Goal: Information Seeking & Learning: Learn about a topic

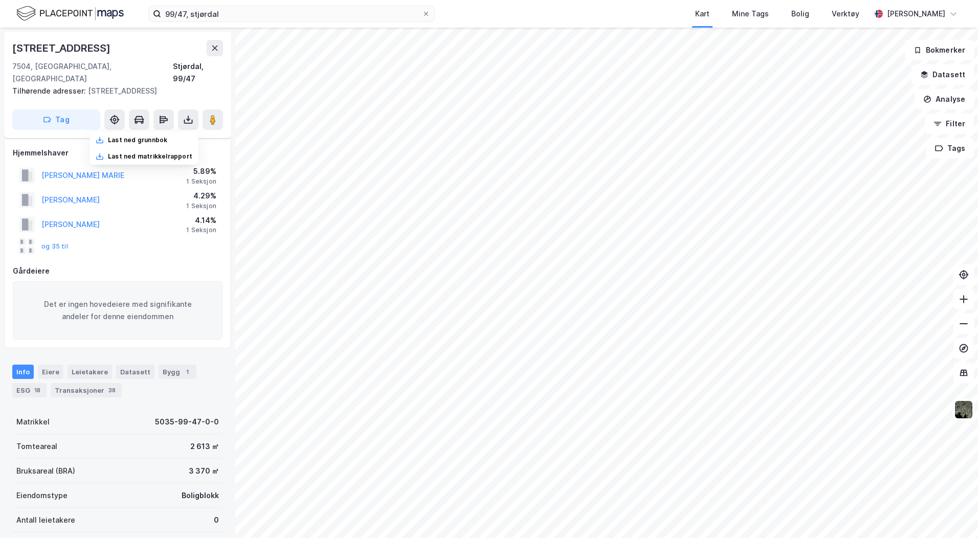
scroll to position [116, 0]
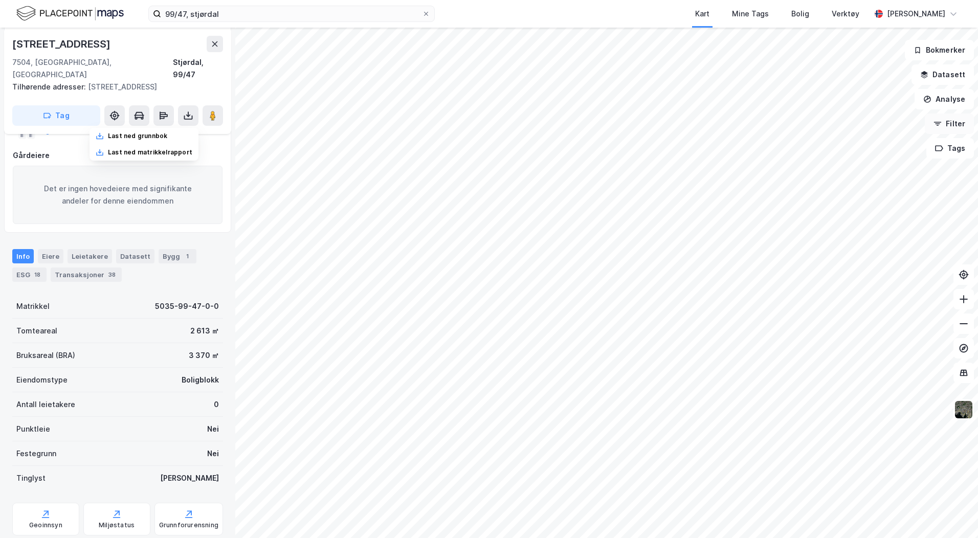
click at [938, 125] on icon "button" at bounding box center [937, 124] width 8 height 8
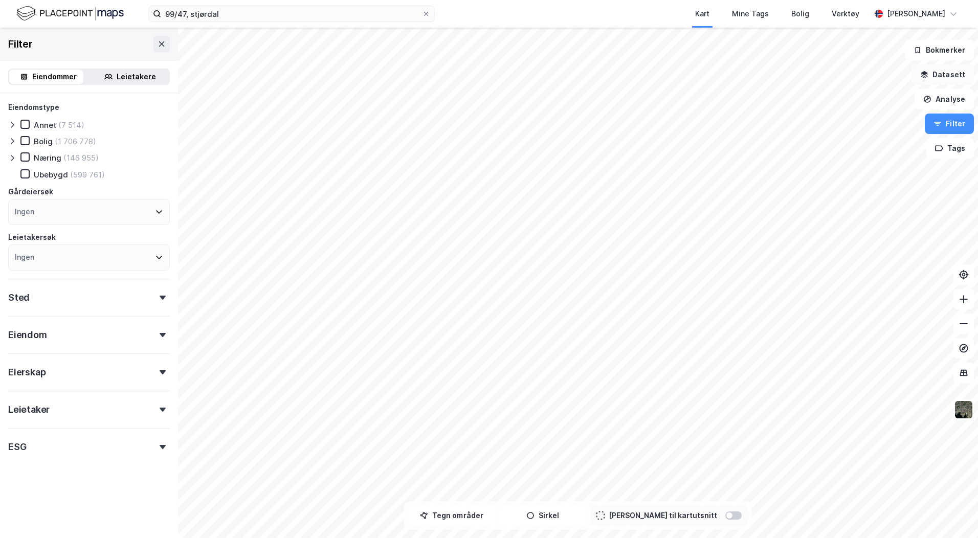
click at [943, 73] on button "Datasett" at bounding box center [942, 74] width 62 height 20
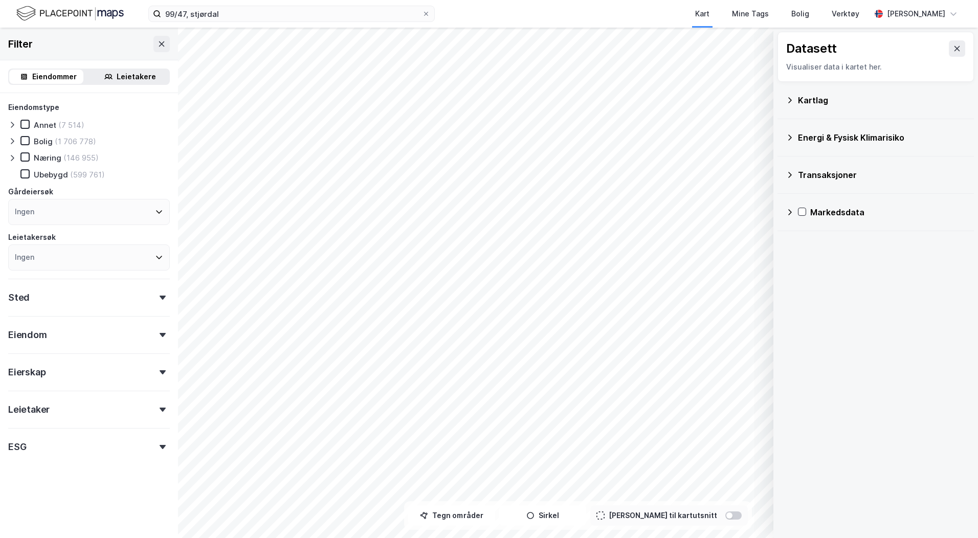
click at [799, 102] on div "Kartlag" at bounding box center [882, 100] width 168 height 12
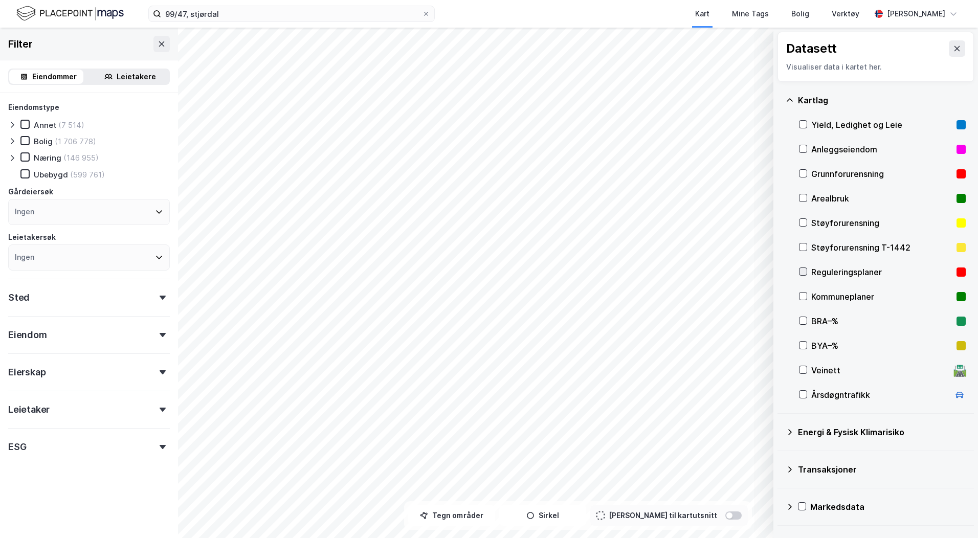
click at [804, 272] on icon at bounding box center [803, 272] width 6 height 4
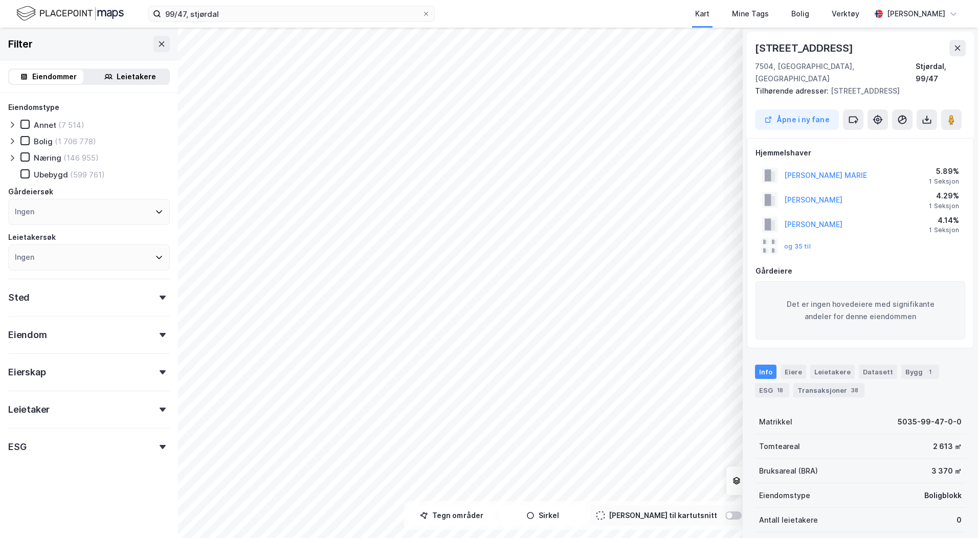
scroll to position [116, 0]
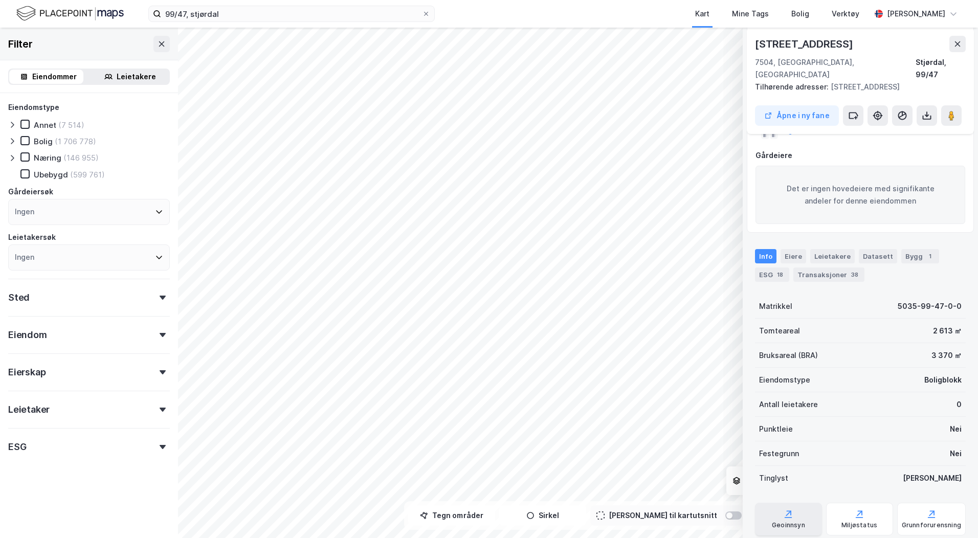
click at [794, 503] on div "Geoinnsyn" at bounding box center [788, 519] width 67 height 33
